Goal: Find specific page/section: Find specific page/section

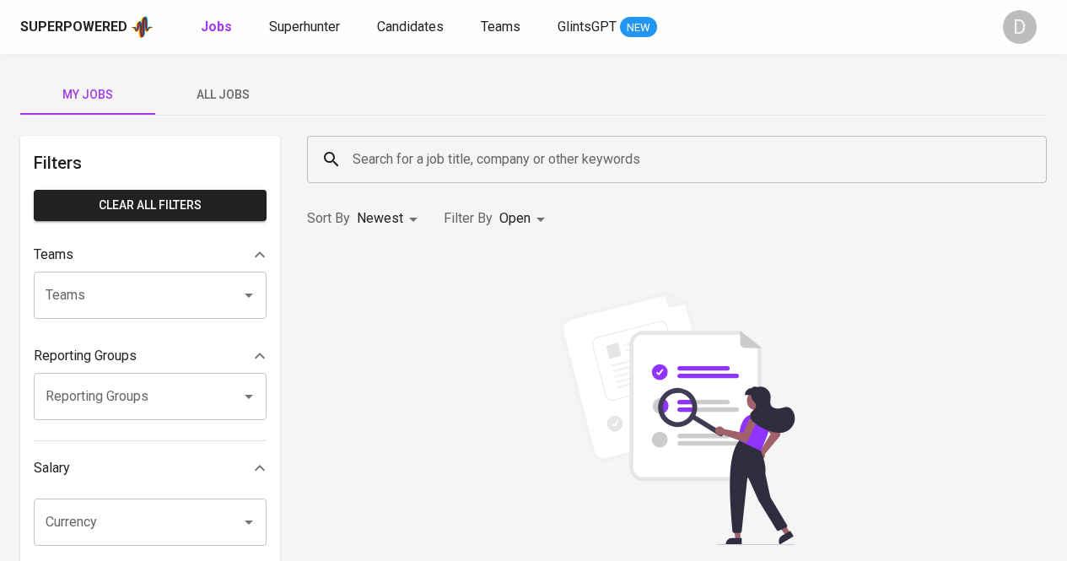
click at [290, 40] on div "Superpowered Jobs Superhunter Candidates Teams GlintsGPT NEW D" at bounding box center [533, 27] width 1067 height 54
click at [291, 23] on span "Superhunter" at bounding box center [304, 27] width 71 height 16
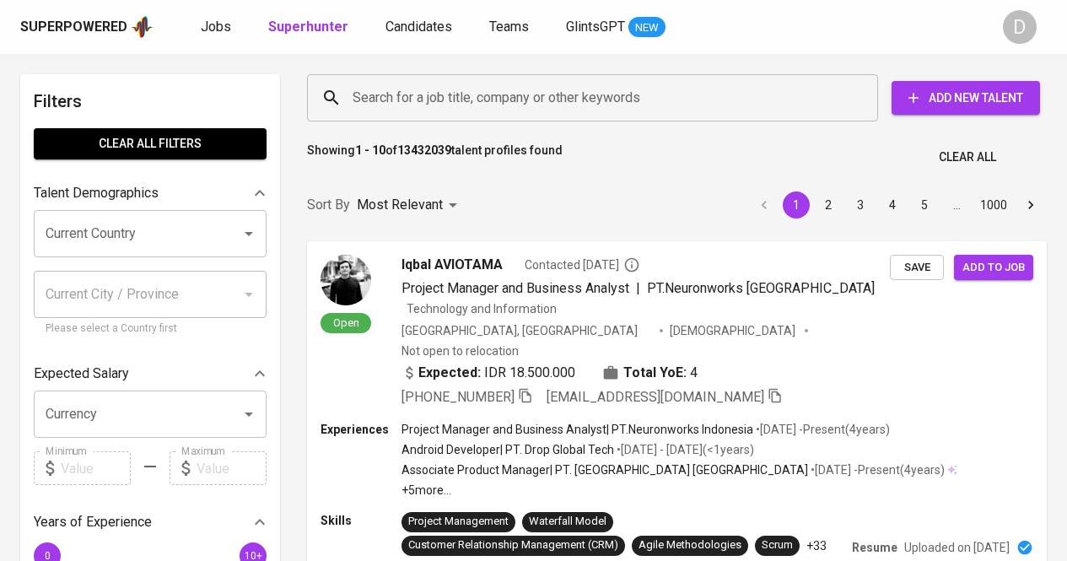
click at [519, 94] on input "Search for a job title, company or other keywords" at bounding box center [596, 98] width 497 height 32
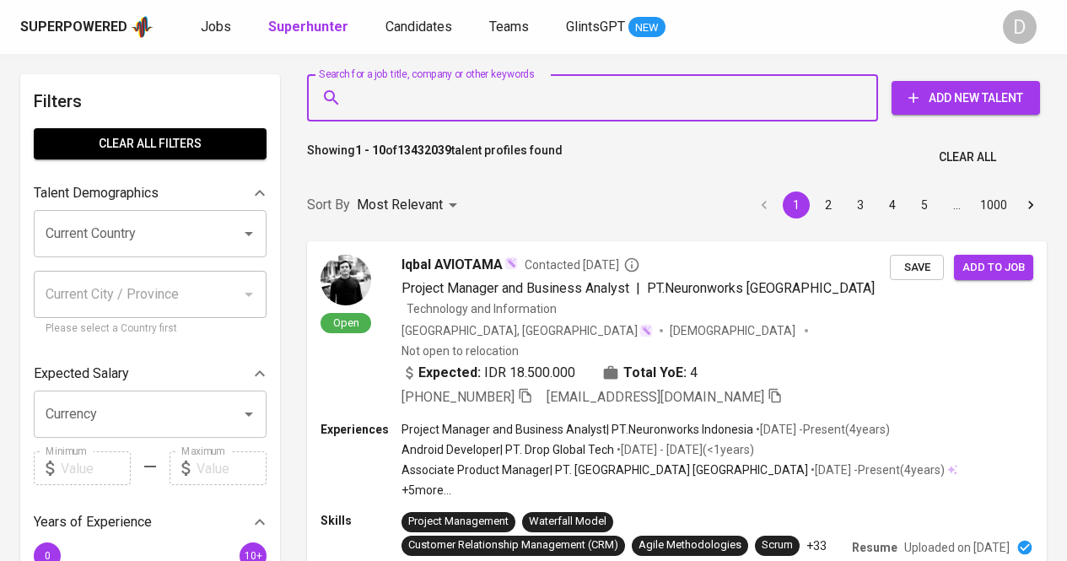
paste input "PT FNF TRANS NIAGA"
type input "PT FNF TRANS NIAGA"
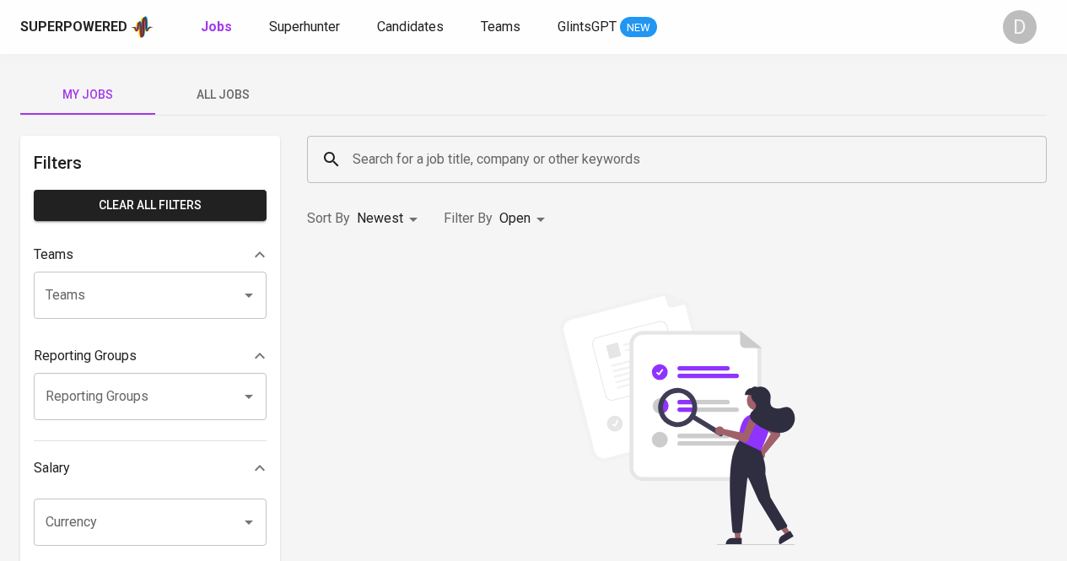
click at [292, 15] on div "Superpowered Jobs Superhunter Candidates Teams GlintsGPT NEW" at bounding box center [506, 26] width 973 height 25
click at [295, 22] on span "Superhunter" at bounding box center [304, 27] width 71 height 16
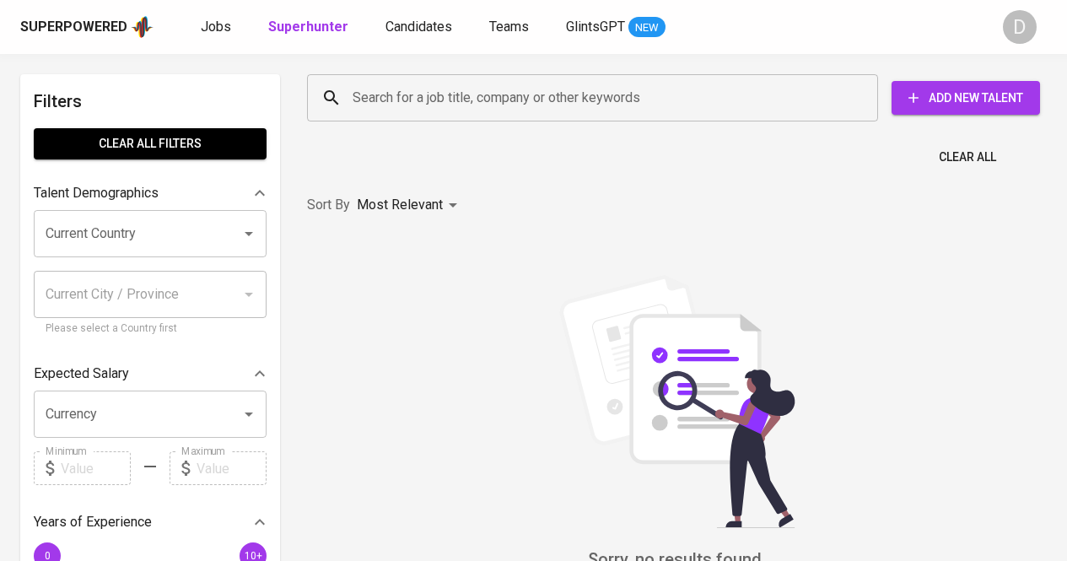
click at [488, 97] on input "Search for a job title, company or other keywords" at bounding box center [596, 98] width 497 height 32
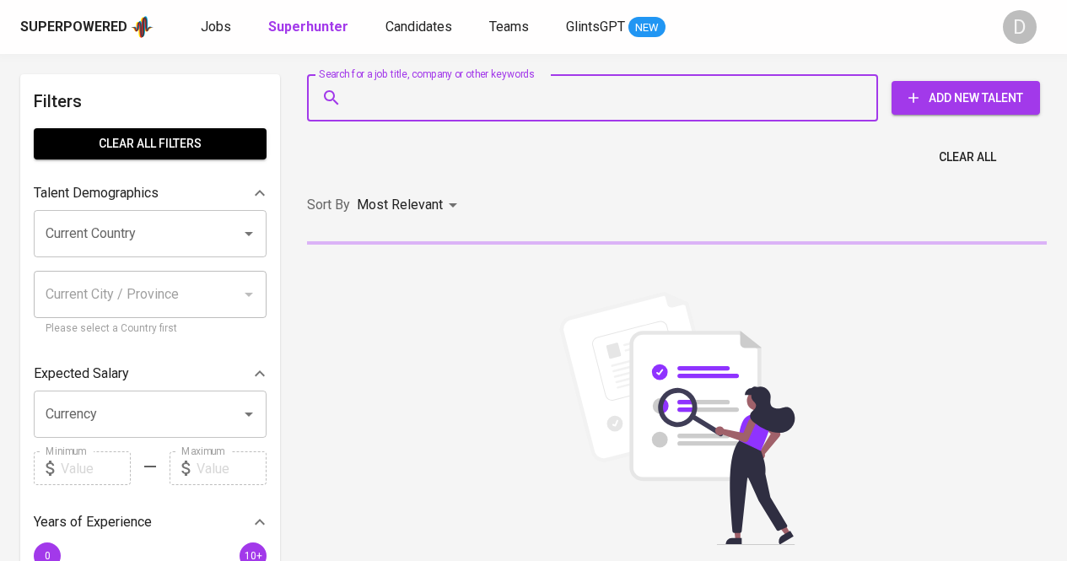
paste input "6281218102884"
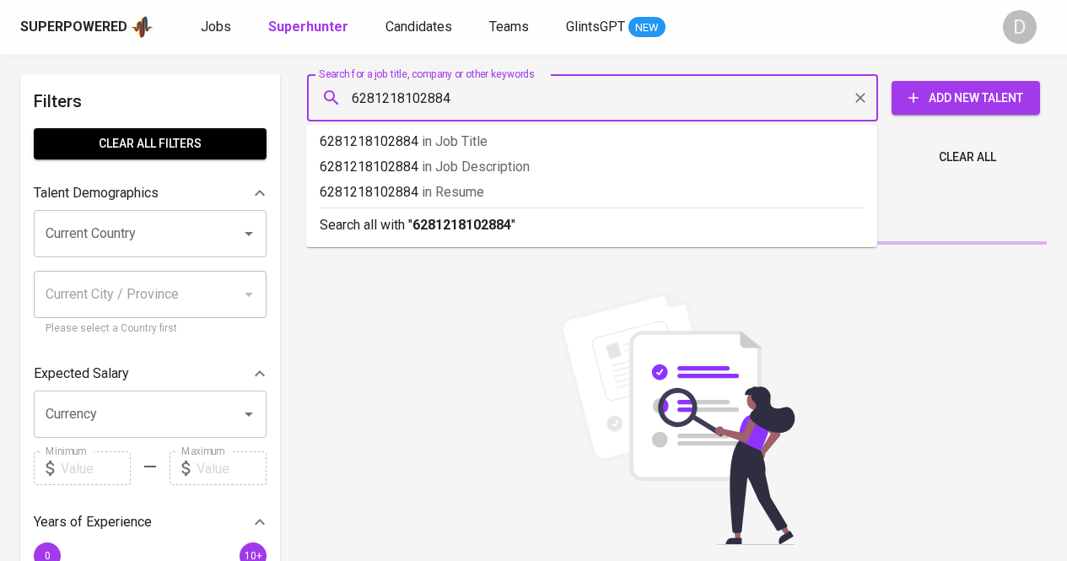
type input "6281218102884"
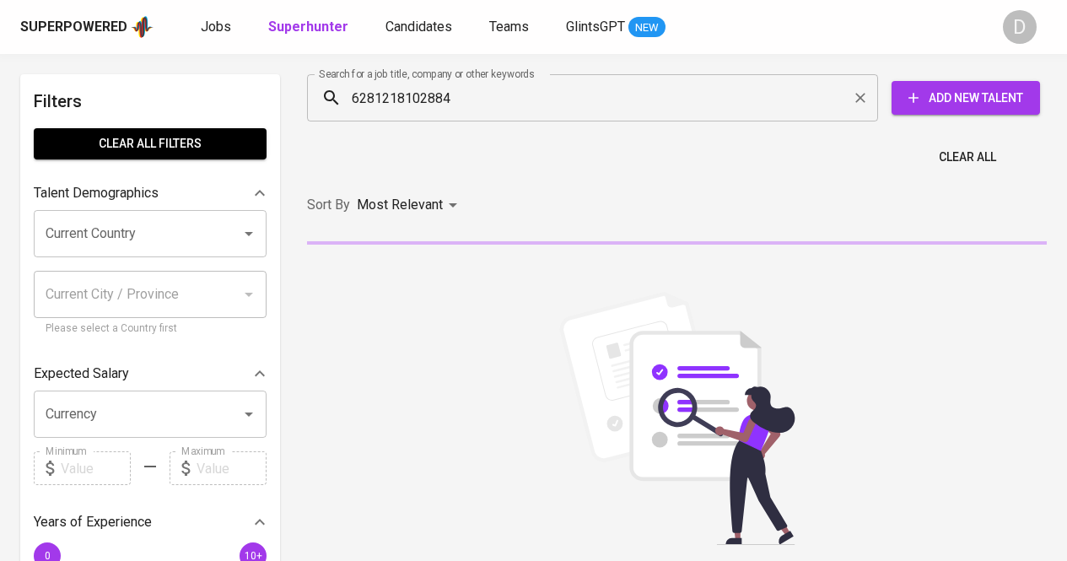
click at [824, 103] on input "6281218102884" at bounding box center [596, 98] width 497 height 32
click at [866, 100] on icon "Clear" at bounding box center [860, 97] width 17 height 17
click at [861, 98] on div at bounding box center [860, 98] width 22 height 24
click at [662, 100] on input "6281218102884" at bounding box center [596, 98] width 497 height 32
click at [629, 101] on input "6281218102884" at bounding box center [596, 98] width 497 height 32
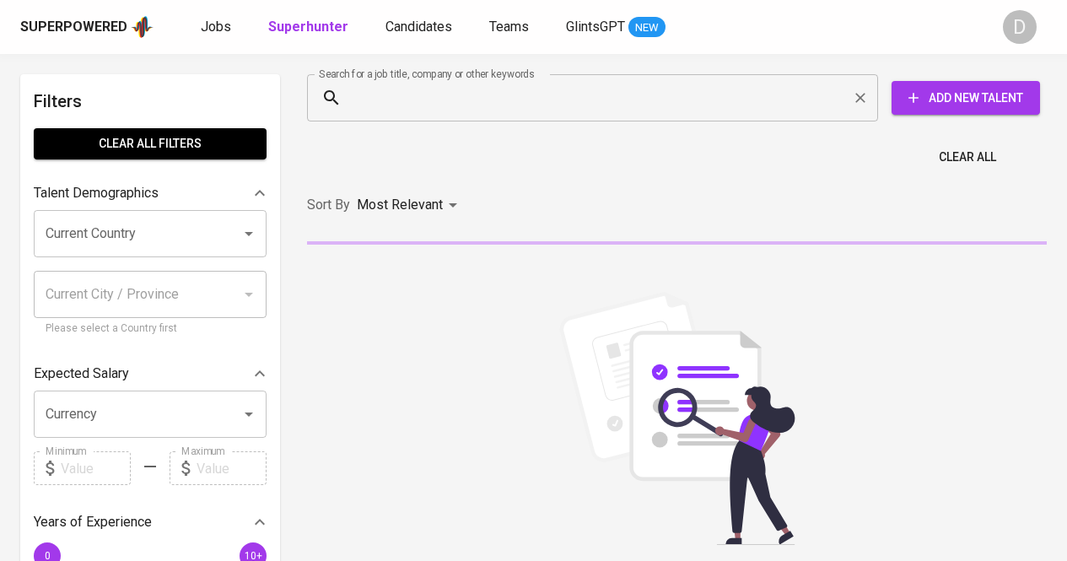
click at [860, 95] on div at bounding box center [860, 98] width 22 height 24
click at [579, 98] on input "Search for a job title, company or other keywords" at bounding box center [596, 98] width 497 height 32
click at [876, 100] on div "Search for a job title, company or other keywords" at bounding box center [592, 97] width 571 height 47
click at [867, 98] on div at bounding box center [860, 98] width 22 height 24
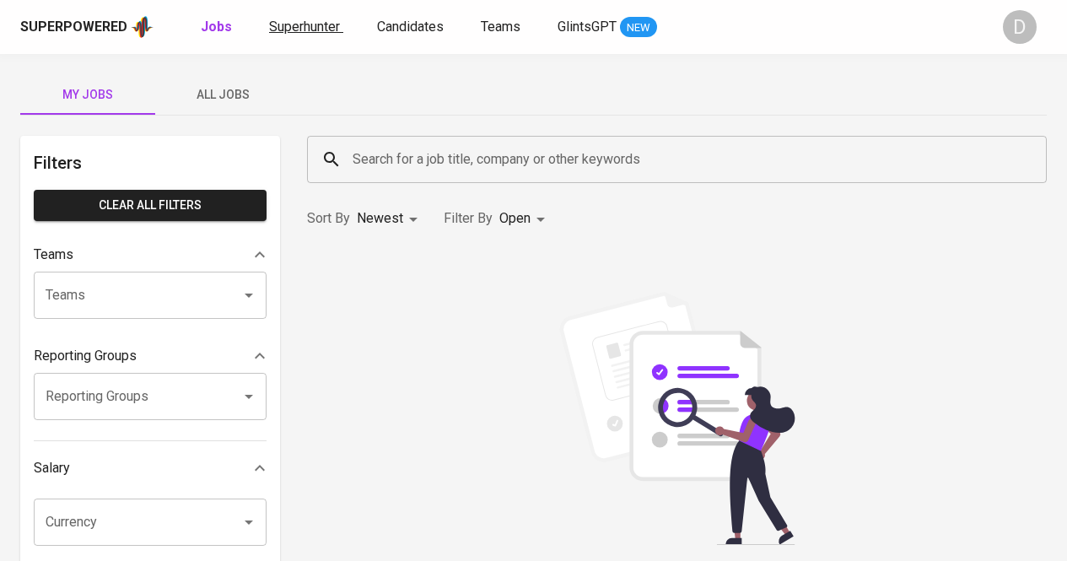
click at [309, 24] on span "Superhunter" at bounding box center [304, 27] width 71 height 16
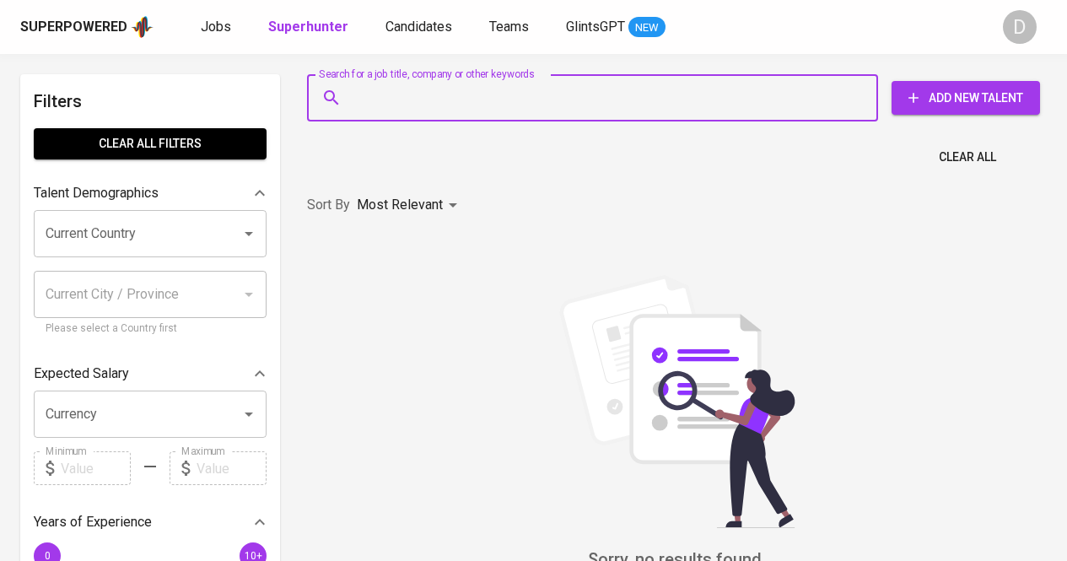
click at [445, 100] on input "Search for a job title, company or other keywords" at bounding box center [596, 98] width 497 height 32
